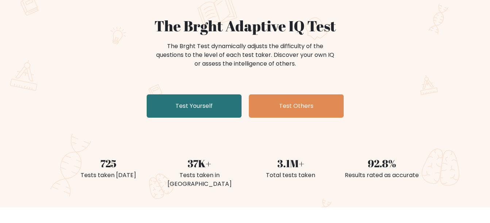
scroll to position [58, 0]
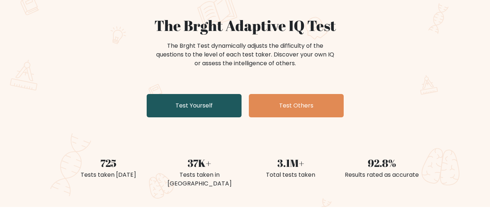
click at [178, 110] on link "Test Yourself" at bounding box center [194, 105] width 95 height 23
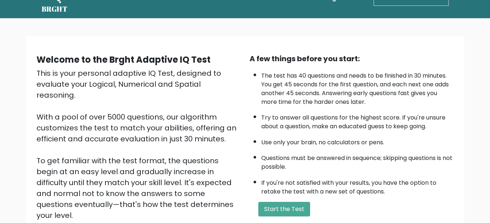
scroll to position [22, 0]
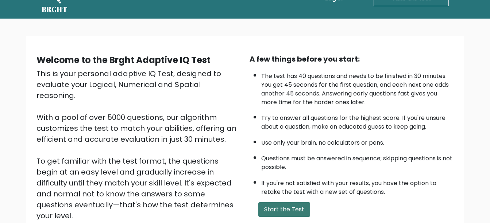
click at [277, 205] on button "Start the Test" at bounding box center [284, 210] width 52 height 15
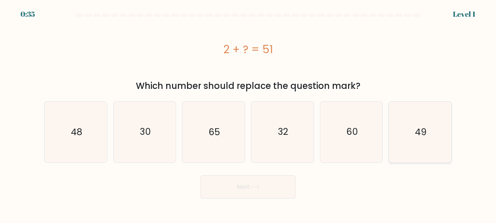
click at [412, 143] on icon "49" at bounding box center [419, 132] width 61 height 61
click at [248, 113] on input "f. 49" at bounding box center [248, 113] width 0 height 2
radio input "true"
click at [236, 196] on button "Next" at bounding box center [247, 187] width 95 height 23
